Goal: Check status: Check status

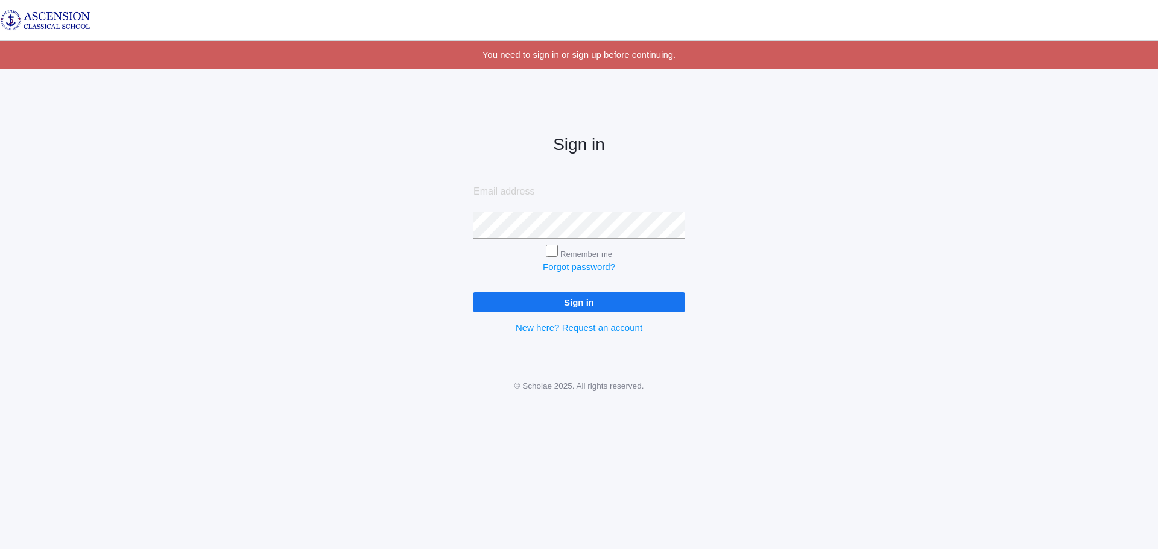
type input "[EMAIL_ADDRESS][DOMAIN_NAME]"
click at [548, 297] on input "Sign in" at bounding box center [578, 302] width 211 height 20
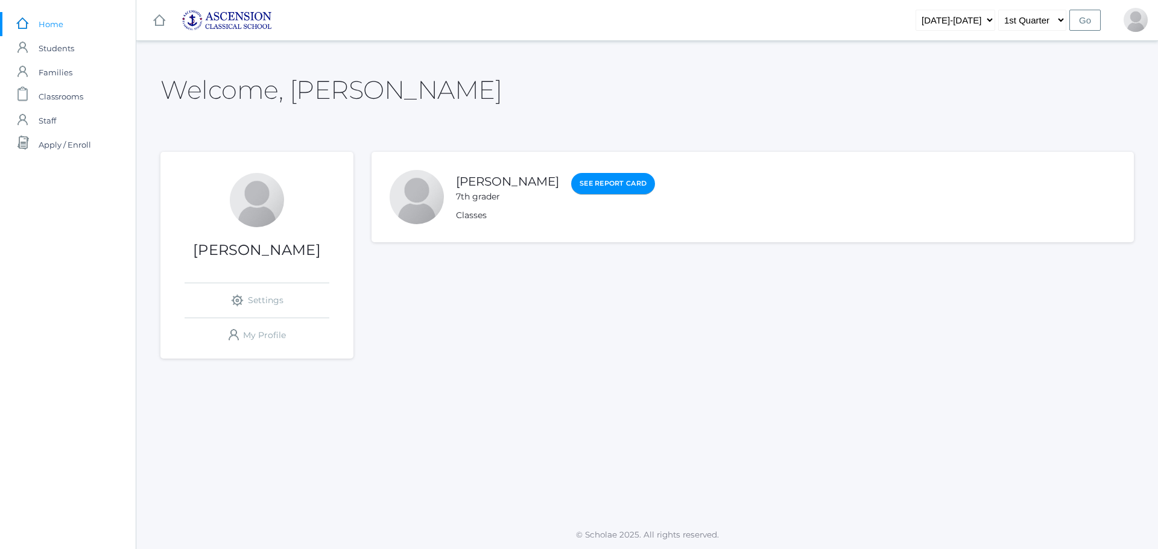
click at [584, 190] on link "See Report Card" at bounding box center [613, 184] width 84 height 22
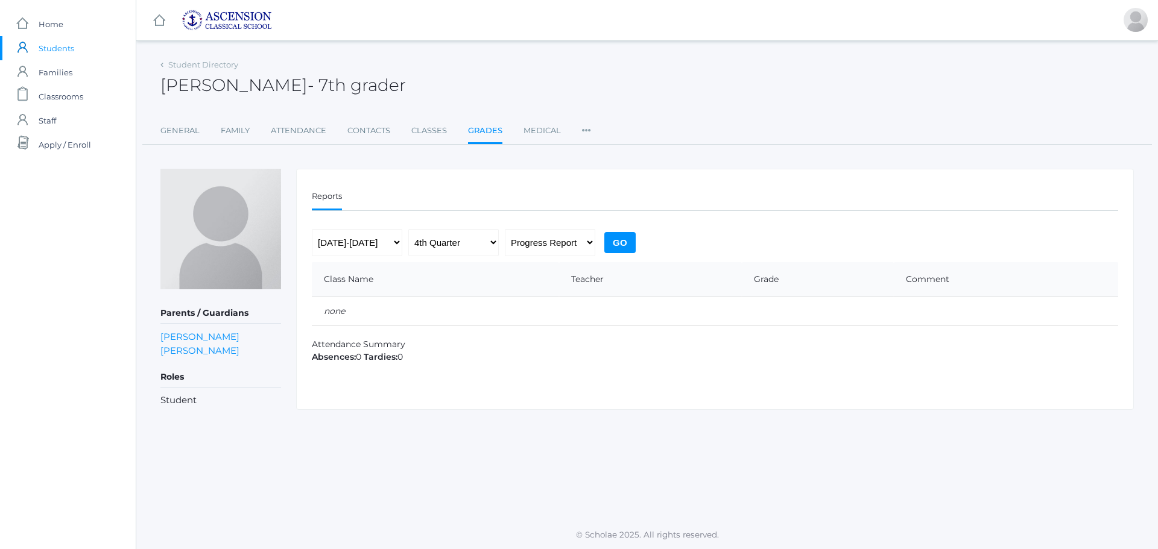
click at [619, 244] on input "Go" at bounding box center [619, 242] width 31 height 21
click at [484, 131] on link "Grades" at bounding box center [485, 132] width 34 height 26
click at [588, 239] on select "Progress Report Report Card" at bounding box center [550, 242] width 90 height 27
select select "report"
click at [505, 229] on select "Progress Report Report Card" at bounding box center [550, 242] width 90 height 27
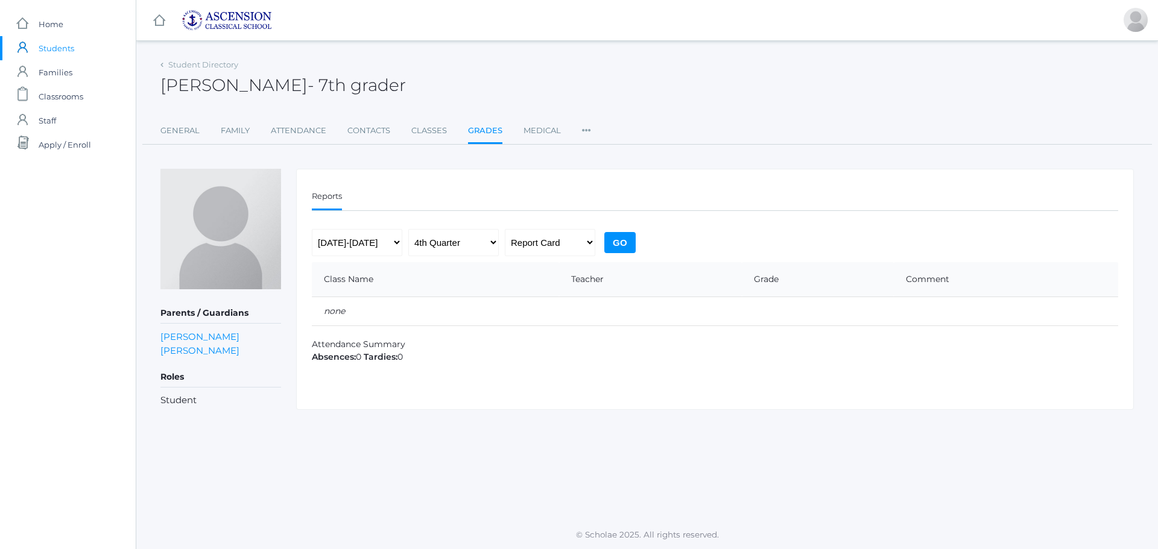
click at [619, 243] on input "Go" at bounding box center [619, 242] width 31 height 21
click at [531, 240] on select "Progress Report Report Card" at bounding box center [550, 242] width 90 height 27
select select "midterm"
click at [505, 229] on select "Progress Report Report Card" at bounding box center [550, 242] width 90 height 27
click at [621, 241] on input "Go" at bounding box center [619, 242] width 31 height 21
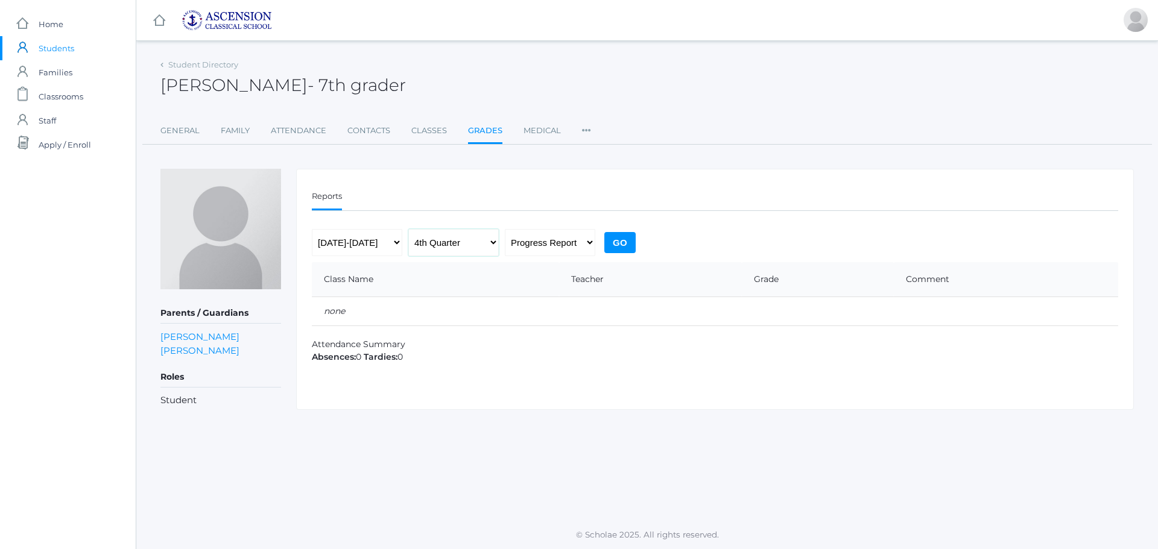
click at [492, 238] on select "1st Quarter 2nd Quarter 3rd Quarter 4th Quarter" at bounding box center [453, 242] width 90 height 27
select select "1"
click at [408, 229] on select "1st Quarter 2nd Quarter 3rd Quarter 4th Quarter" at bounding box center [453, 242] width 90 height 27
click at [624, 243] on input "Go" at bounding box center [619, 242] width 31 height 21
click at [617, 245] on input "Go" at bounding box center [619, 242] width 31 height 21
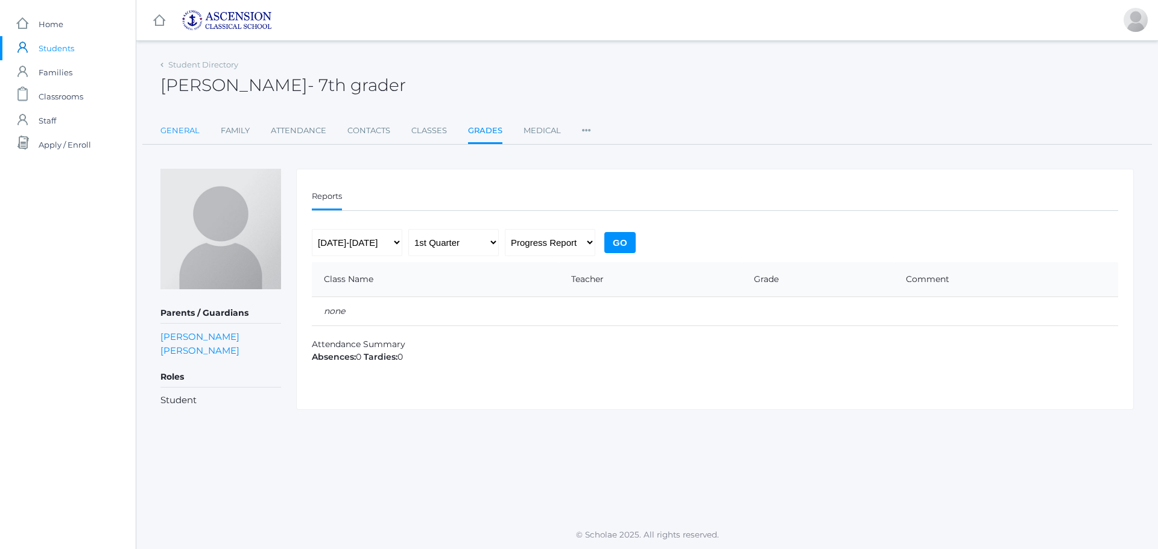
click at [183, 127] on link "General" at bounding box center [179, 131] width 39 height 24
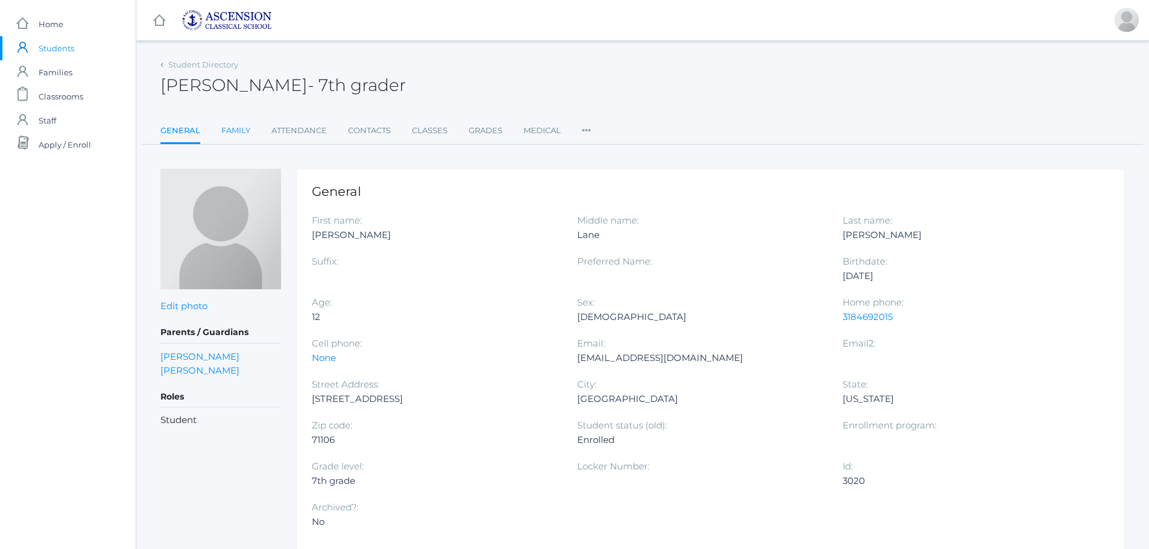
click at [242, 133] on link "Family" at bounding box center [235, 131] width 29 height 24
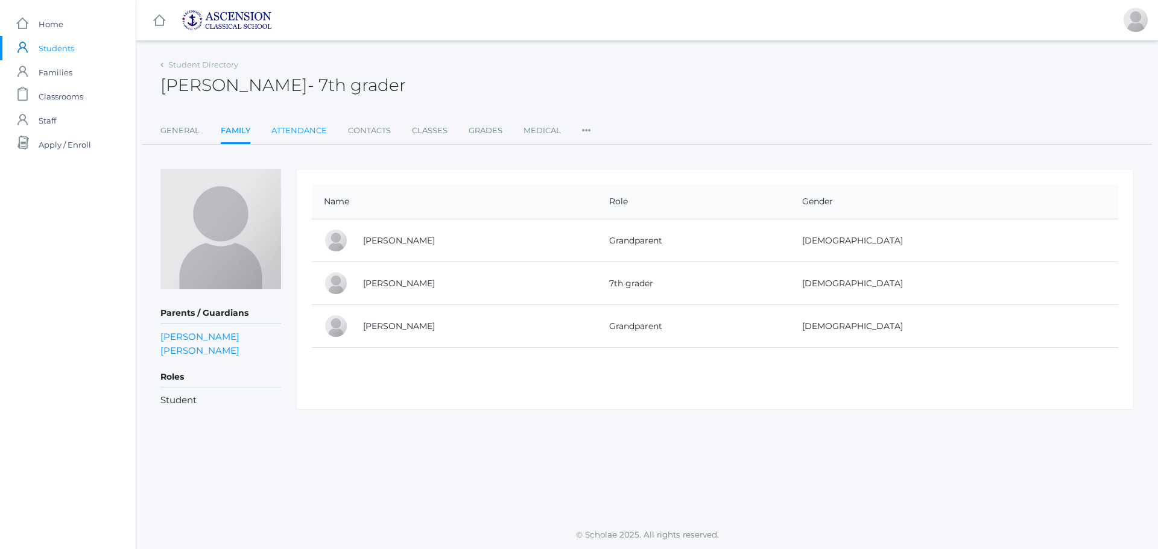
click at [295, 131] on link "Attendance" at bounding box center [298, 131] width 55 height 24
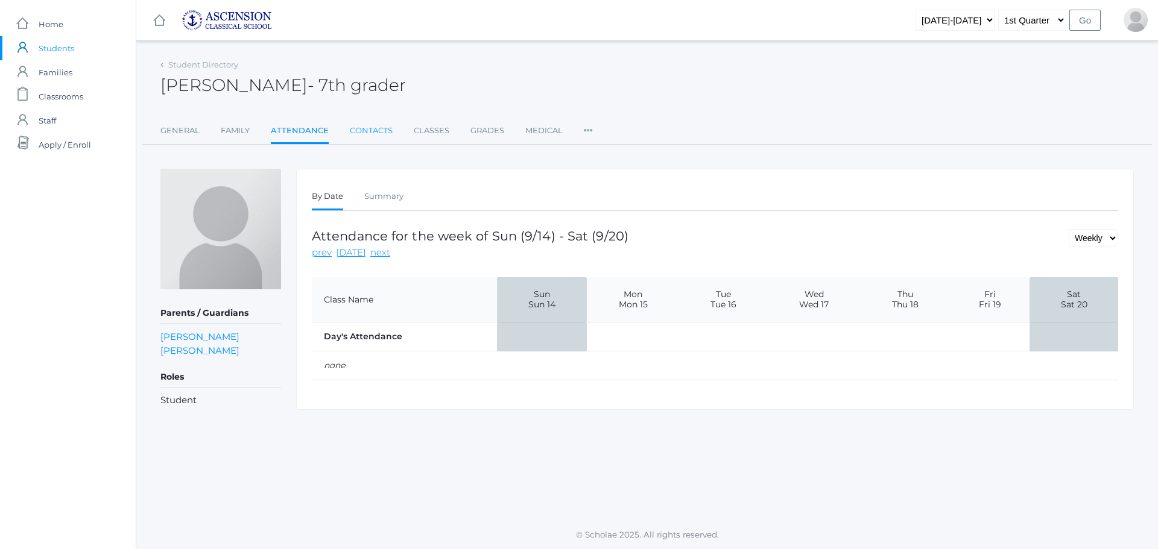
click at [378, 127] on link "Contacts" at bounding box center [371, 131] width 43 height 24
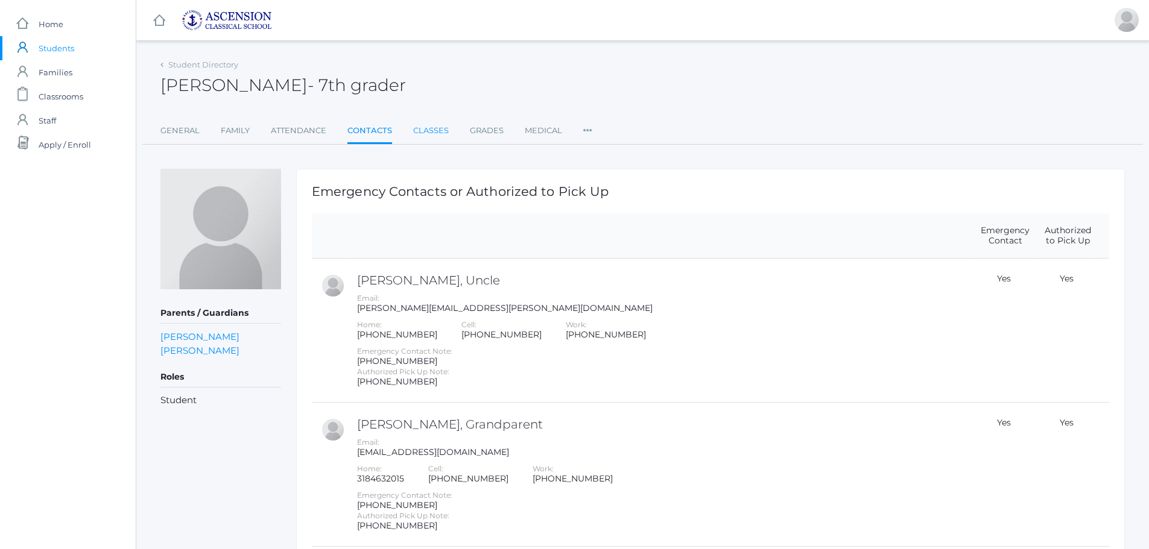
click at [429, 131] on link "Classes" at bounding box center [431, 131] width 36 height 24
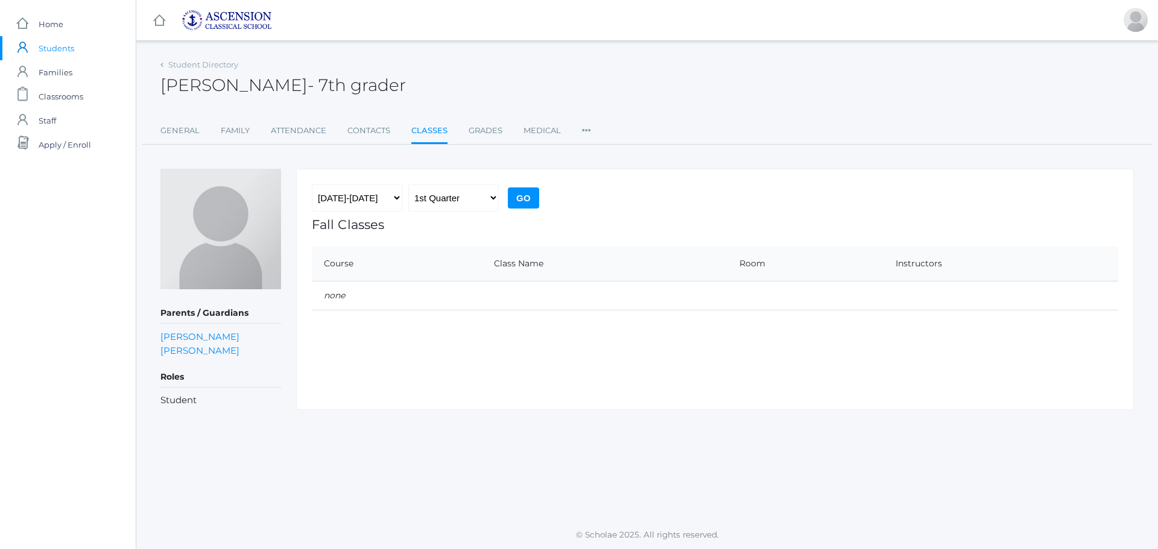
click at [520, 197] on input "Go" at bounding box center [523, 198] width 31 height 21
click at [485, 131] on link "Grades" at bounding box center [486, 131] width 34 height 24
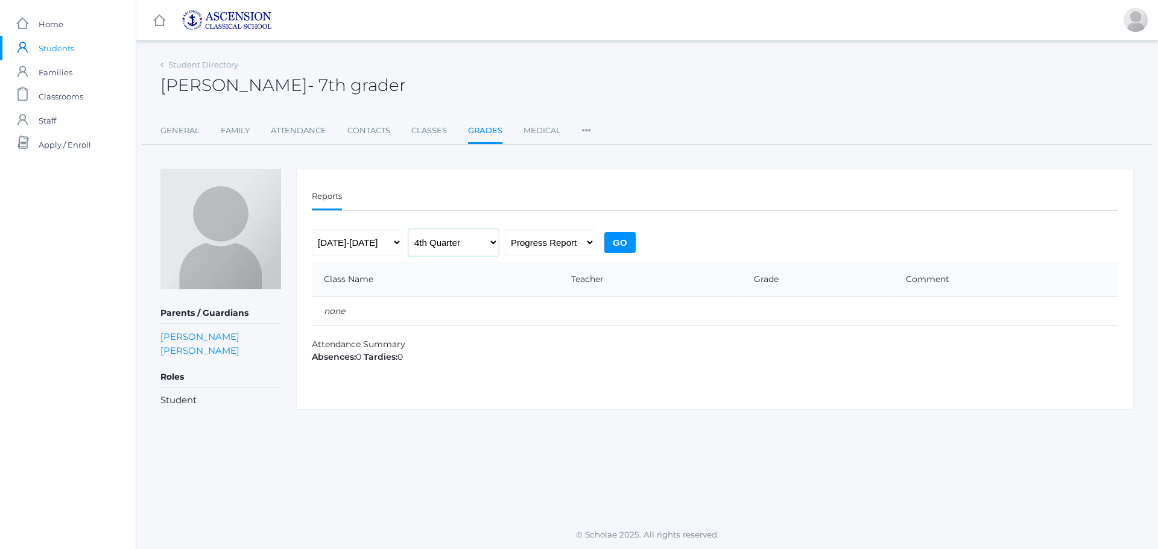
click at [493, 241] on select "1st Quarter 2nd Quarter 3rd Quarter 4th Quarter" at bounding box center [453, 242] width 90 height 27
select select "1"
click at [408, 229] on select "1st Quarter 2nd Quarter 3rd Quarter 4th Quarter" at bounding box center [453, 242] width 90 height 27
click at [464, 261] on div "2022-2023 2023-2024 2024-2025 2025-2026 1st Quarter 2nd Quarter 3rd Quarter 4th…" at bounding box center [475, 245] width 327 height 33
click at [615, 242] on input "Go" at bounding box center [619, 242] width 31 height 21
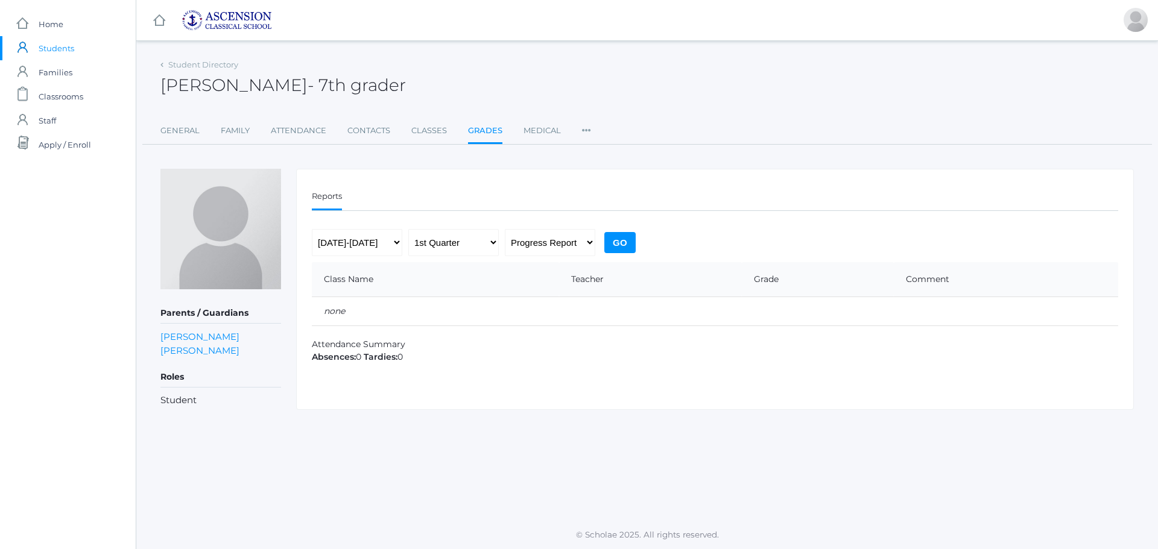
click at [615, 242] on input "Go" at bounding box center [619, 242] width 31 height 21
click at [620, 244] on input "Go" at bounding box center [619, 242] width 31 height 21
click at [622, 242] on input "Go" at bounding box center [619, 242] width 31 height 21
click at [52, 21] on span "Home" at bounding box center [51, 24] width 25 height 24
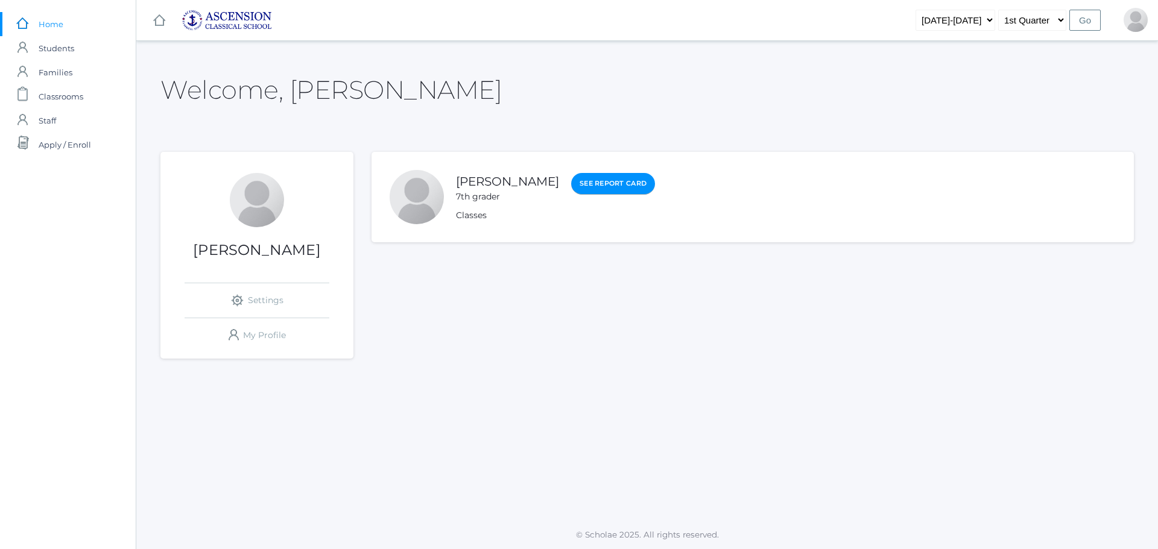
click at [613, 184] on link "See Report Card" at bounding box center [613, 184] width 84 height 22
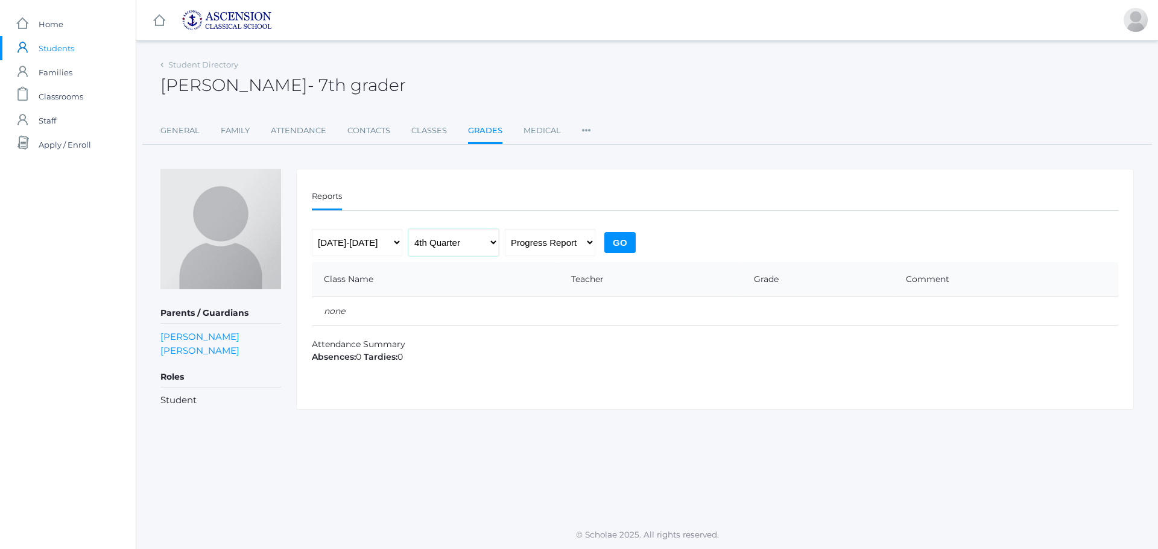
click at [491, 244] on select "1st Quarter 2nd Quarter 3rd Quarter 4th Quarter" at bounding box center [453, 242] width 90 height 27
select select "1"
click at [408, 229] on select "1st Quarter 2nd Quarter 3rd Quarter 4th Quarter" at bounding box center [453, 242] width 90 height 27
click at [621, 241] on input "Go" at bounding box center [619, 242] width 31 height 21
click at [619, 241] on input "Go" at bounding box center [619, 242] width 31 height 21
